Goal: Find specific page/section: Find specific page/section

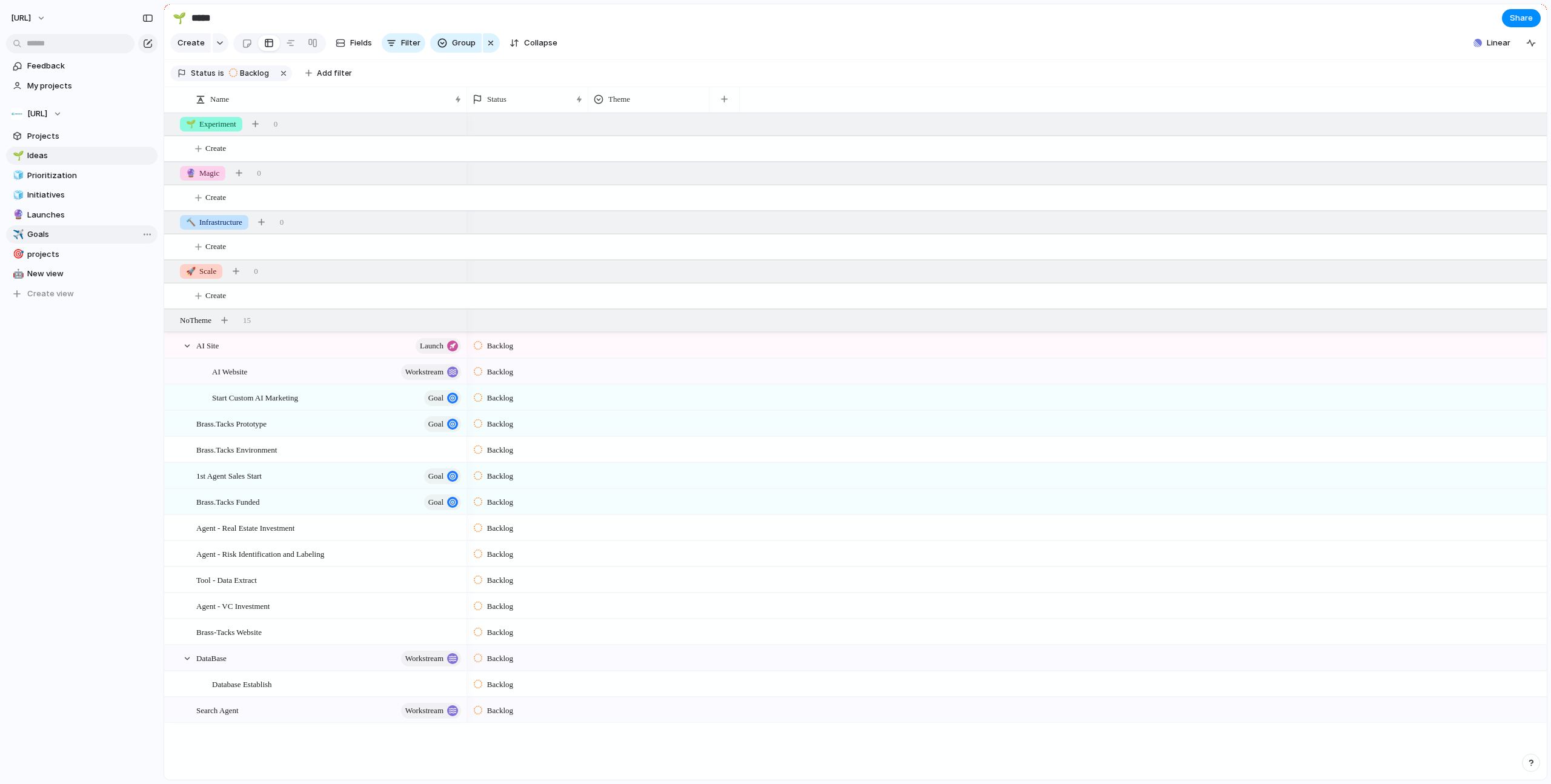
click at [36, 235] on span "Goals" at bounding box center [90, 235] width 126 height 12
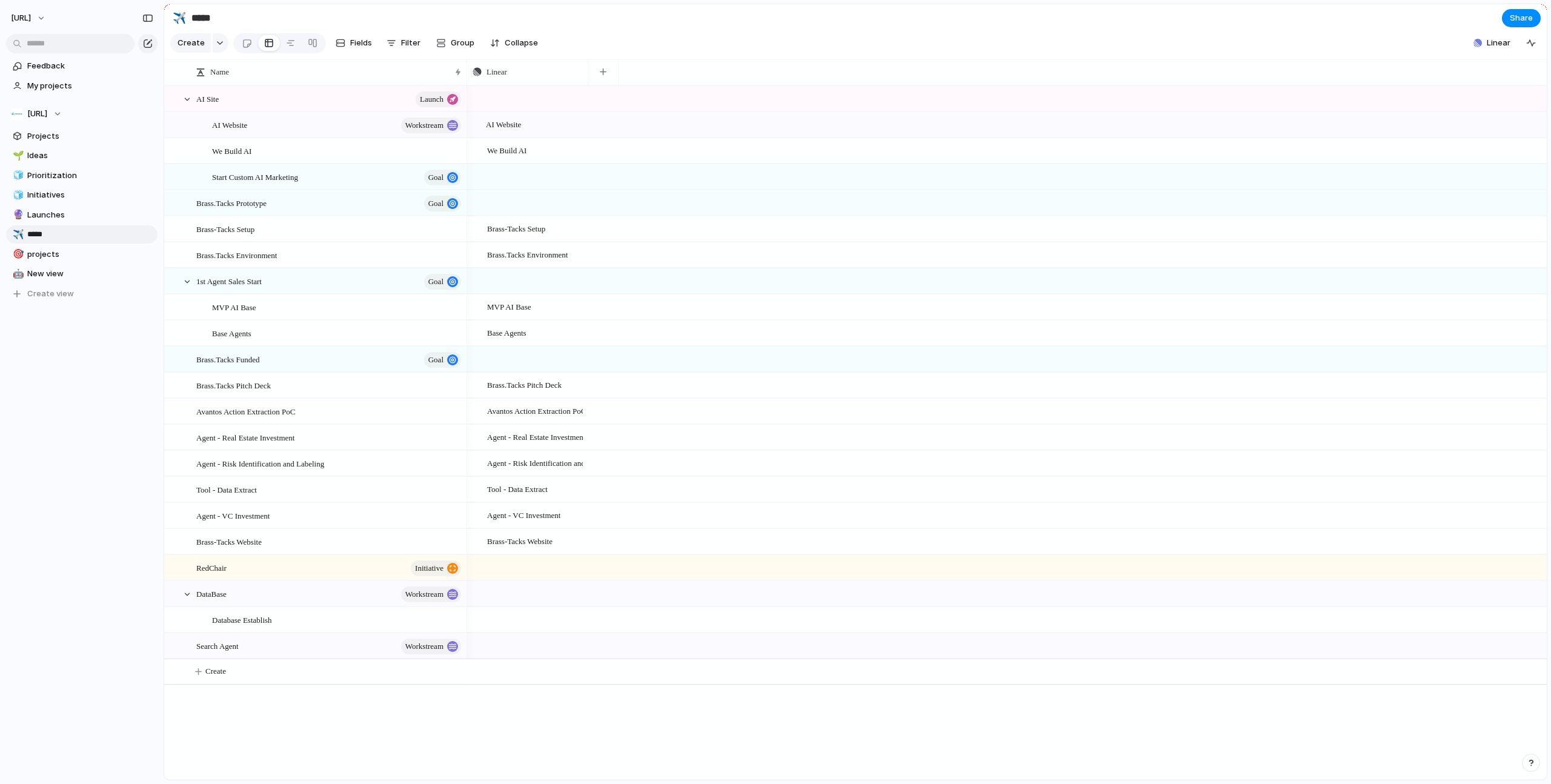
type input "*****"
